Goal: Find specific page/section

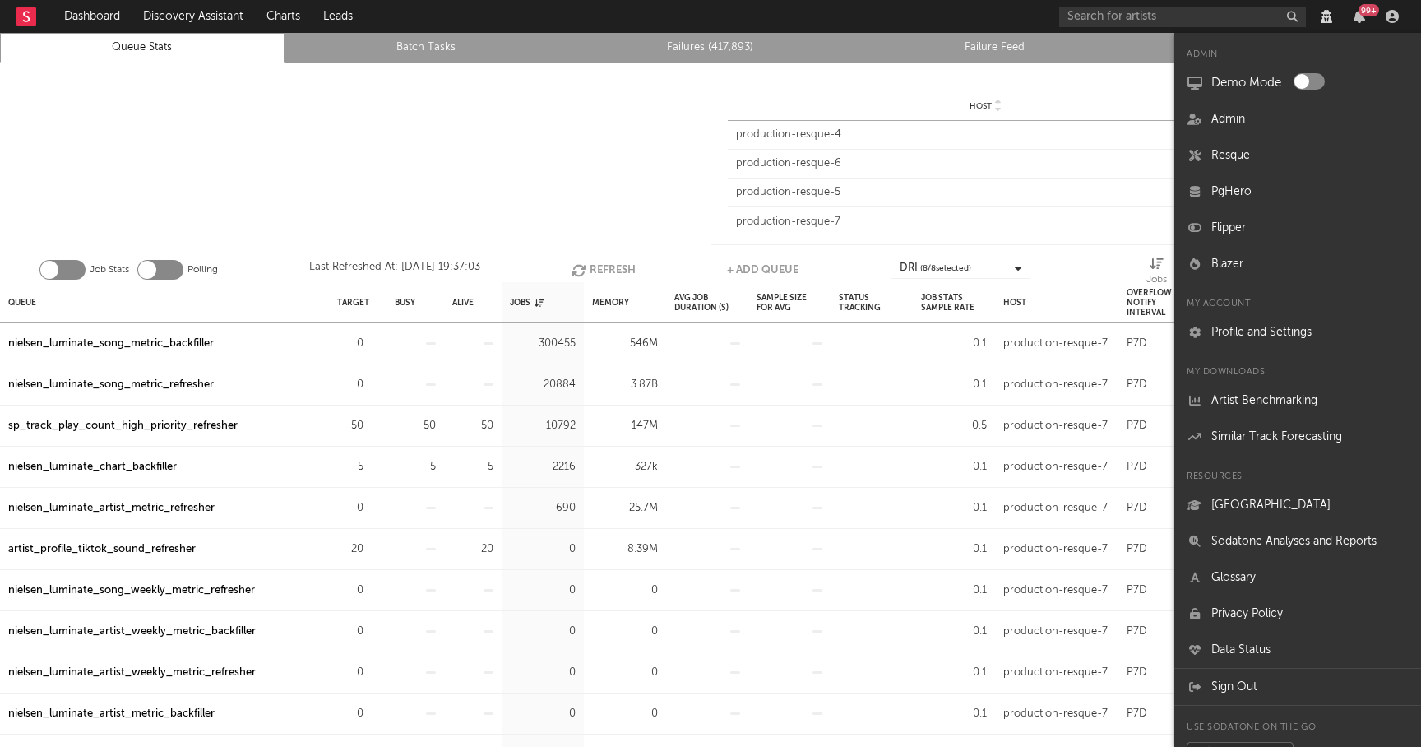
click at [586, 110] on div at bounding box center [355, 156] width 711 height 187
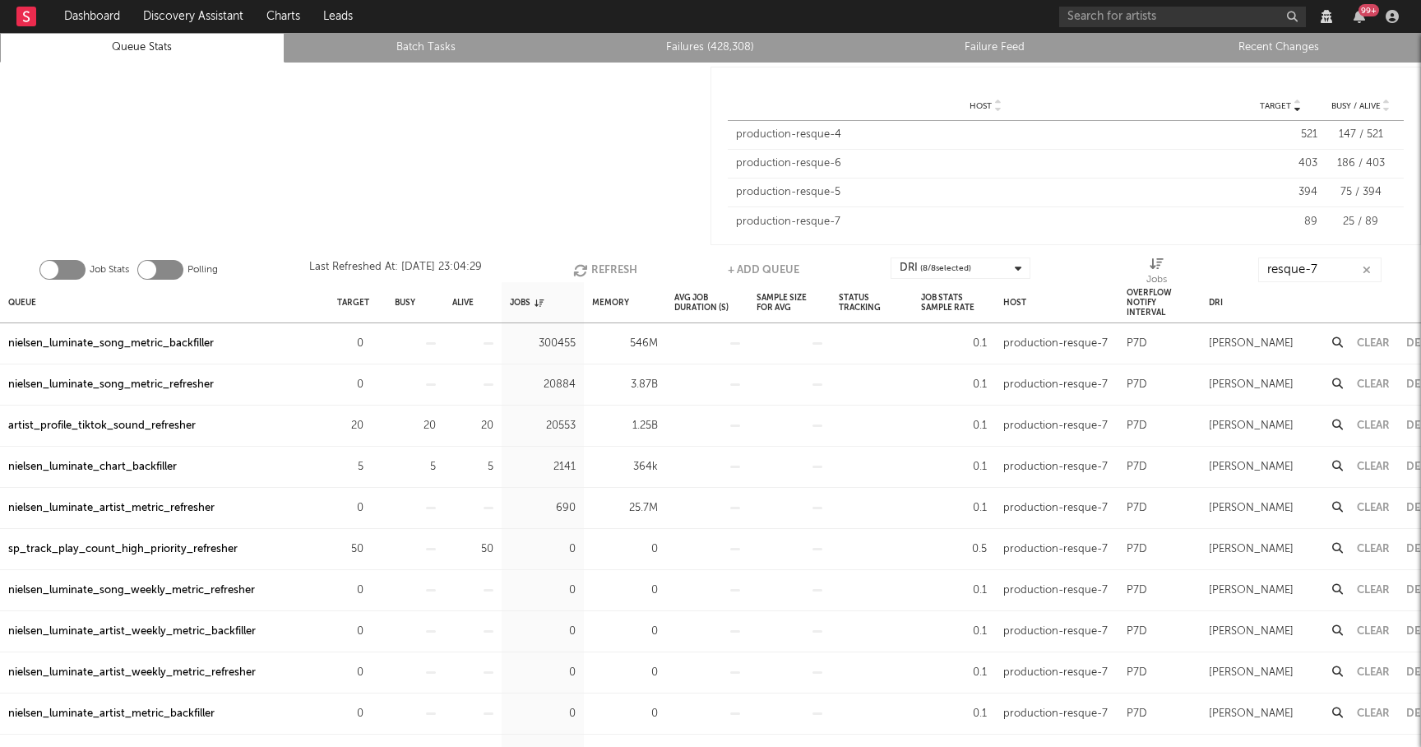
click at [1258, 48] on link "Recent Changes" at bounding box center [1279, 48] width 266 height 20
